Goal: Task Accomplishment & Management: Manage account settings

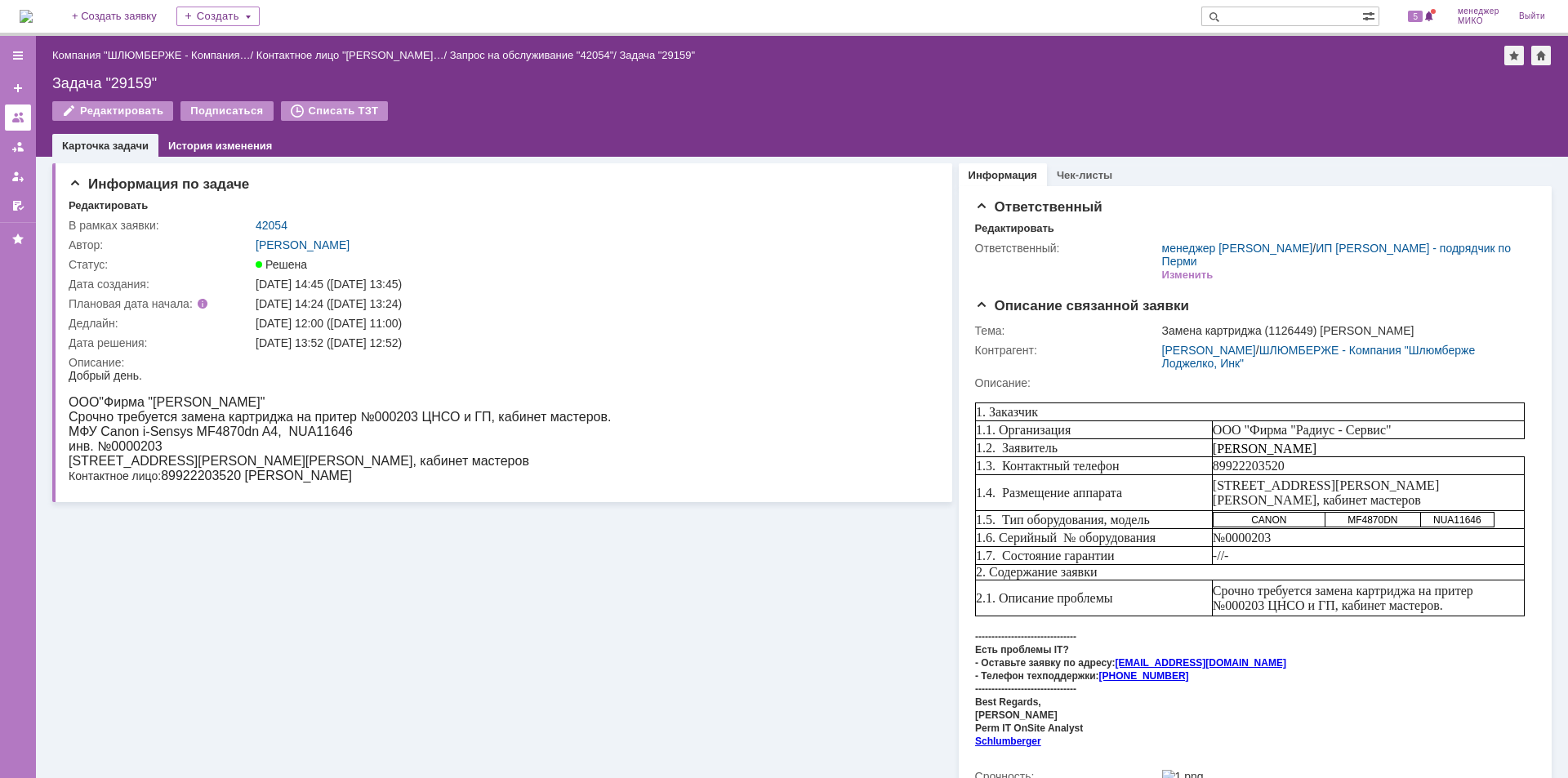
click at [7, 121] on link at bounding box center [18, 118] width 26 height 26
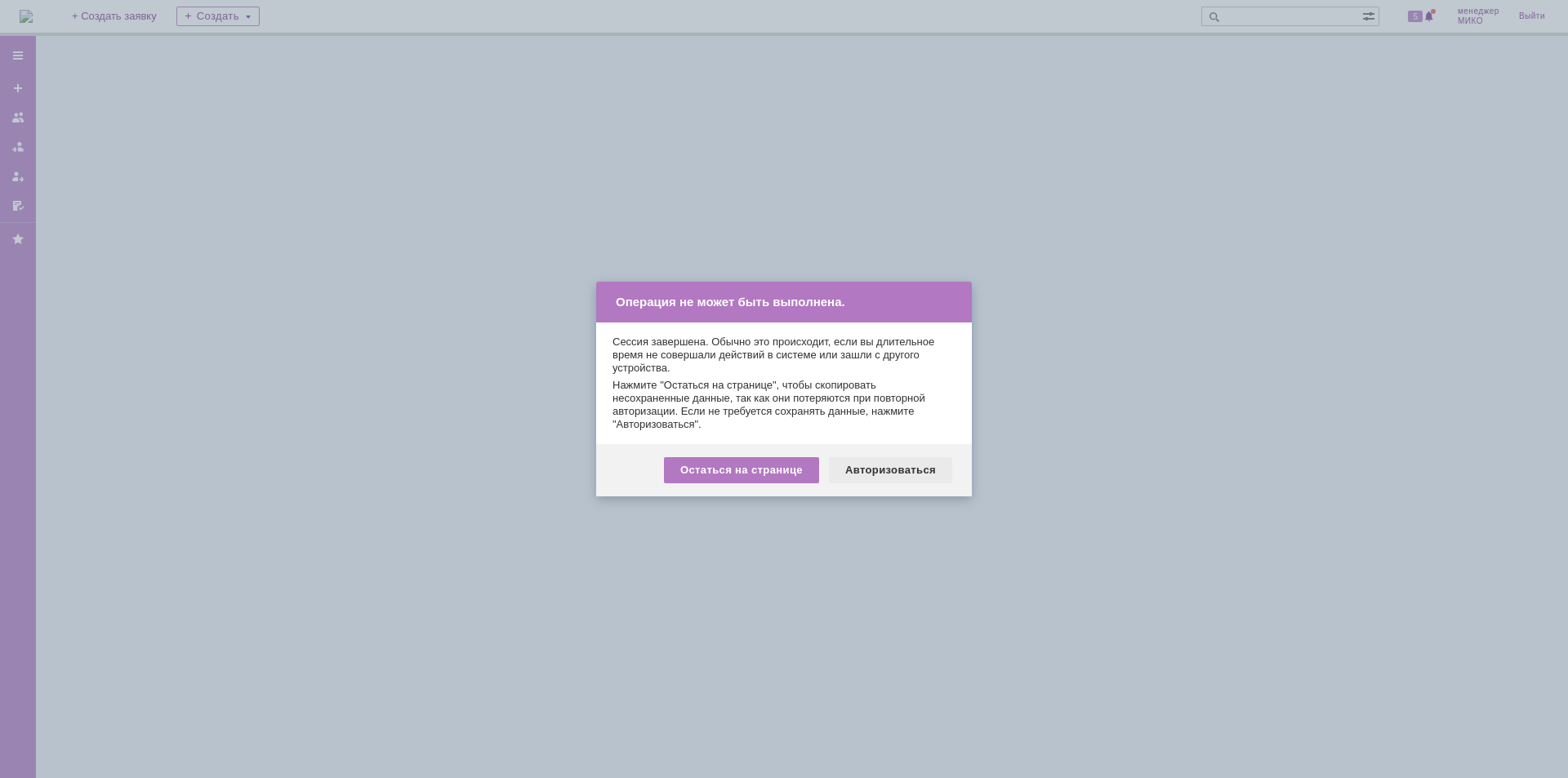
click at [910, 482] on div "Авторизоваться" at bounding box center [891, 470] width 123 height 26
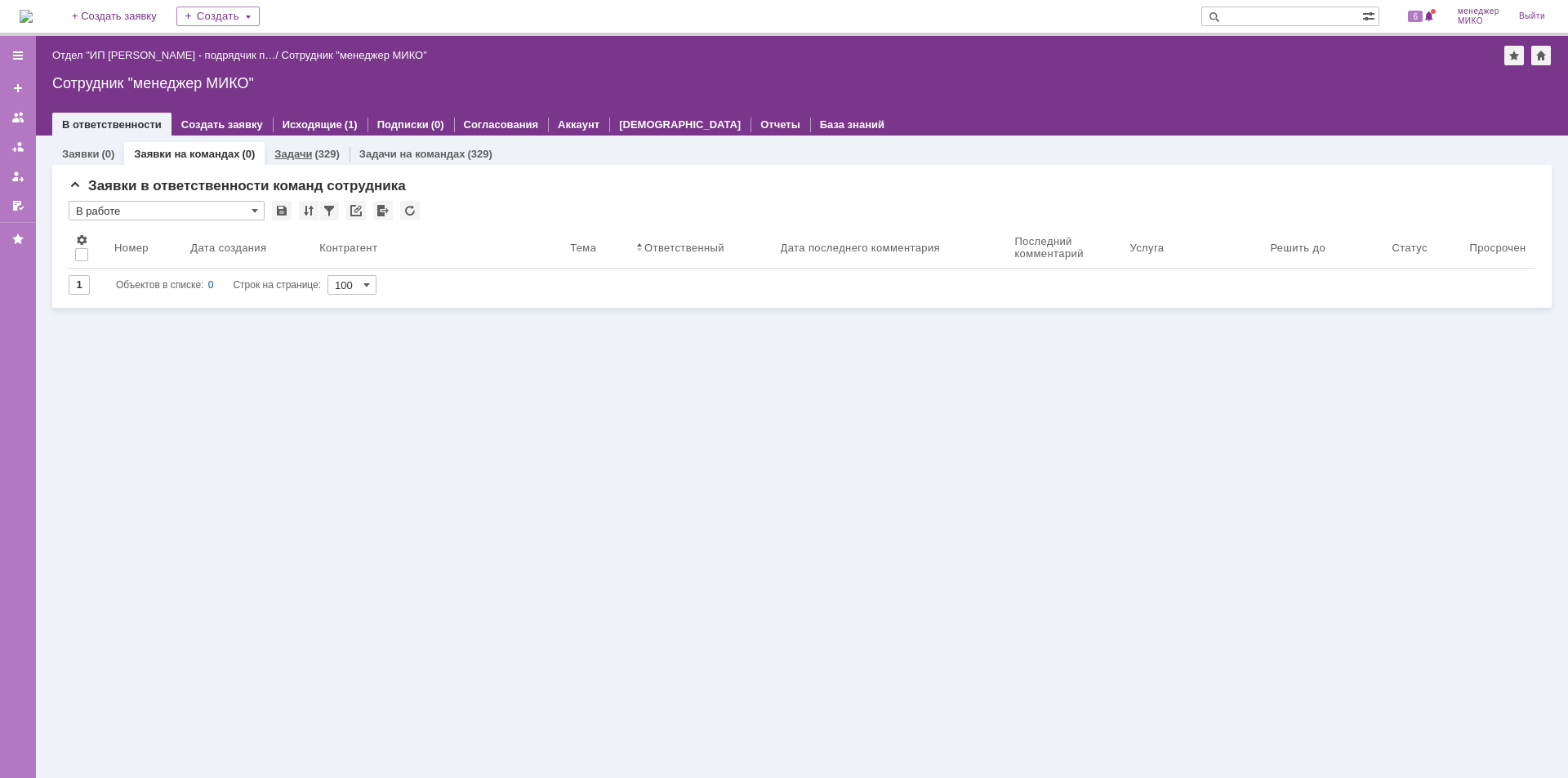
click at [300, 148] on link "Задачи" at bounding box center [293, 154] width 37 height 12
